Goal: Transaction & Acquisition: Book appointment/travel/reservation

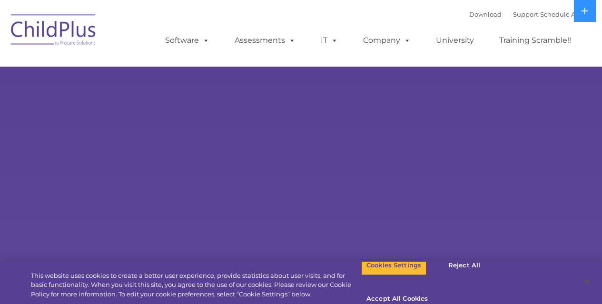
select select "MEDIUM"
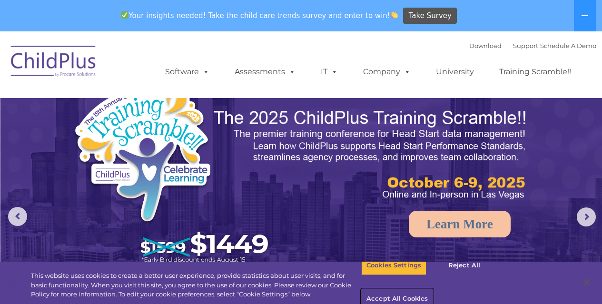
click at [433, 289] on button "Accept All Cookies" at bounding box center [397, 299] width 72 height 20
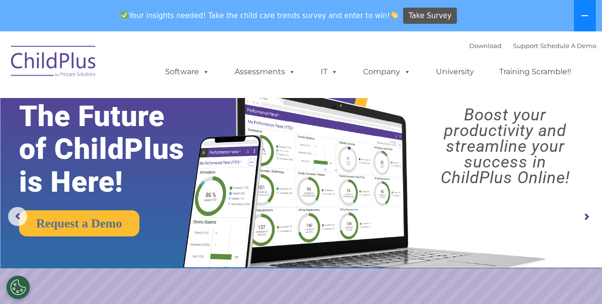
click at [585, 13] on icon at bounding box center [585, 16] width 8 height 8
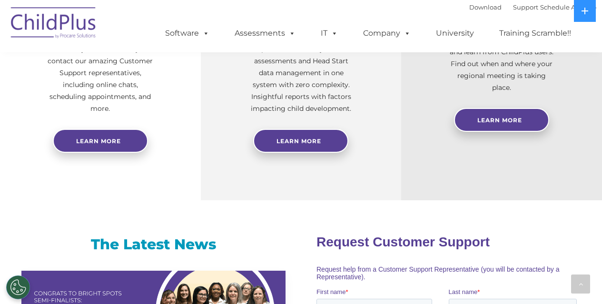
scroll to position [452, 0]
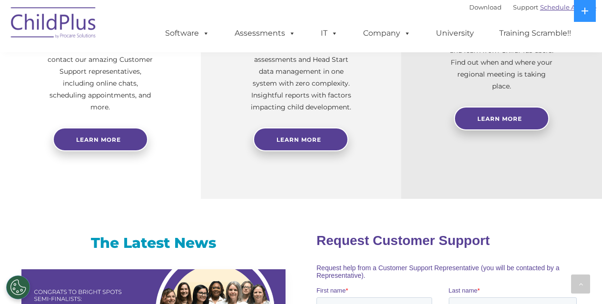
click at [556, 8] on link "Schedule A Demo" at bounding box center [568, 7] width 56 height 8
